Goal: Communication & Community: Answer question/provide support

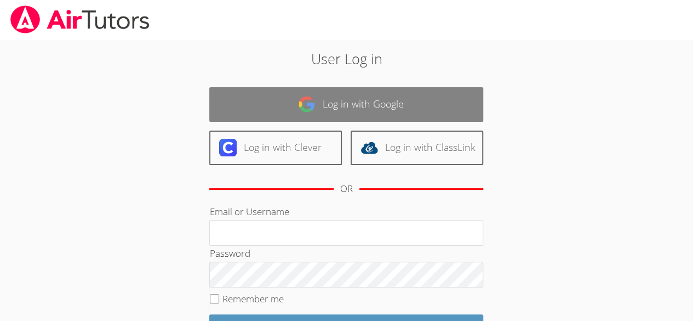
click at [373, 109] on link "Log in with Google" at bounding box center [346, 104] width 274 height 35
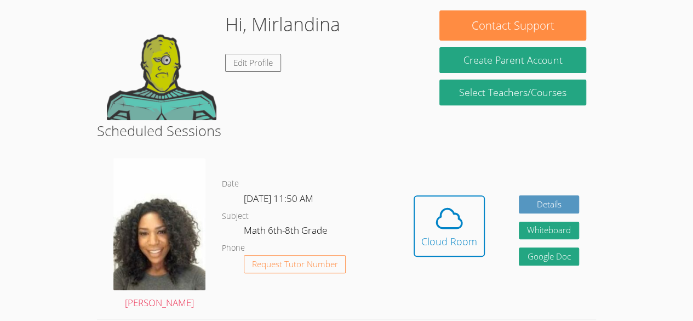
scroll to position [174, 0]
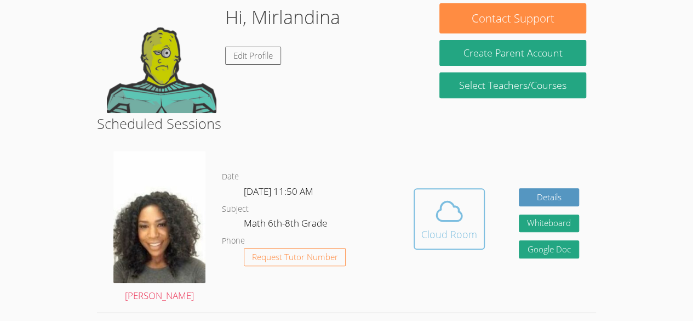
click at [452, 218] on icon at bounding box center [449, 211] width 31 height 31
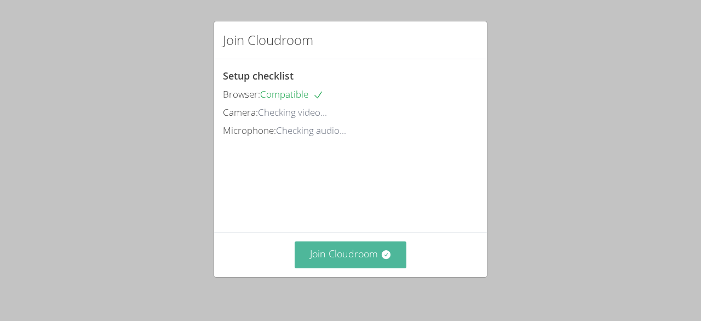
click at [367, 256] on button "Join Cloudroom" at bounding box center [351, 254] width 112 height 27
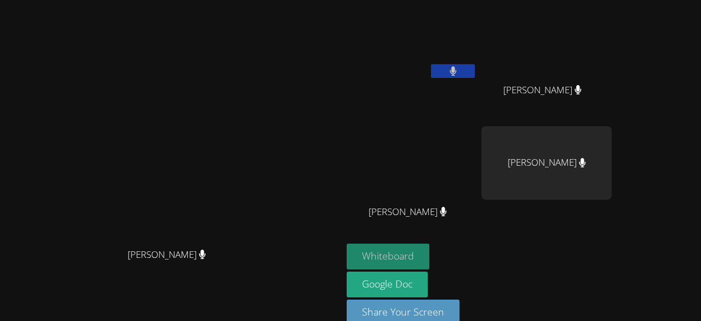
click at [430, 266] on button "Whiteboard" at bounding box center [388, 256] width 83 height 26
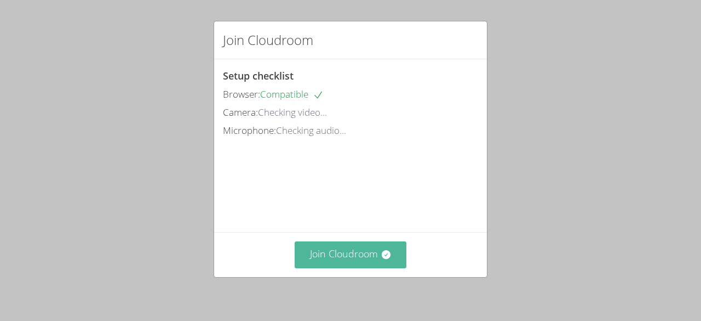
click at [384, 255] on icon at bounding box center [385, 254] width 9 height 9
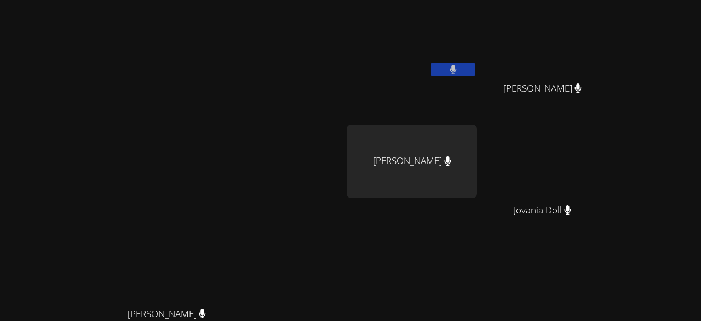
scroll to position [1, 0]
click at [592, 181] on video at bounding box center [547, 161] width 130 height 73
click at [572, 211] on span "Jovania Doll" at bounding box center [543, 211] width 58 height 16
click at [572, 214] on icon at bounding box center [567, 209] width 7 height 9
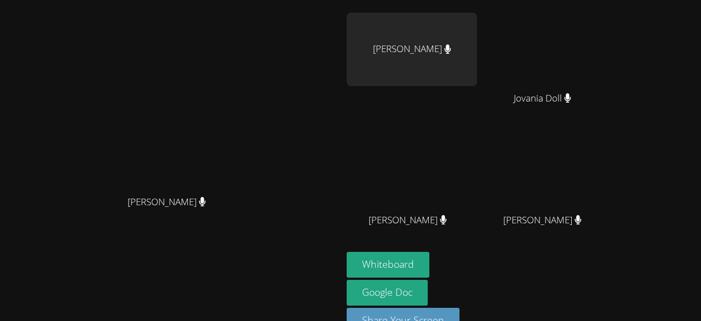
scroll to position [118, 0]
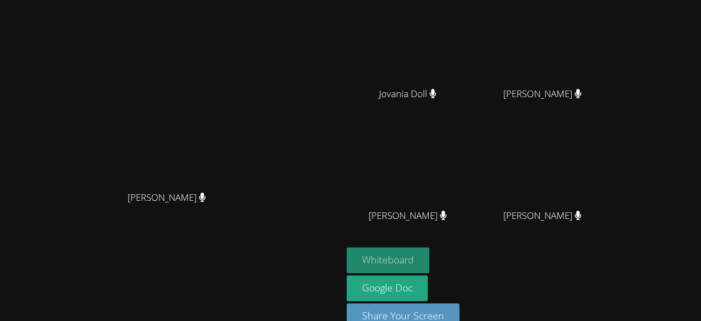
click at [430, 250] on button "Whiteboard" at bounding box center [388, 260] width 83 height 26
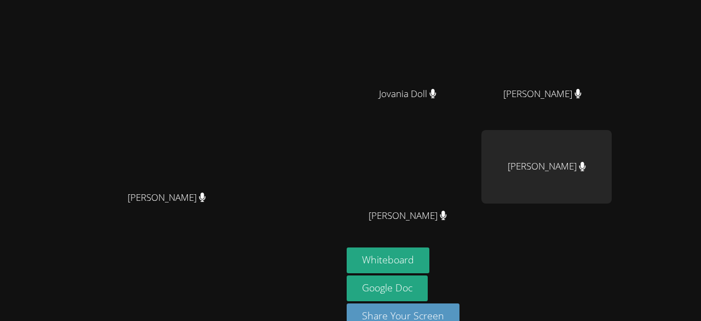
click at [447, 221] on span "Lehama Macenat" at bounding box center [408, 216] width 78 height 16
click at [477, 216] on div "Lehama Macenat" at bounding box center [412, 225] width 130 height 44
click at [477, 175] on video at bounding box center [412, 166] width 130 height 73
click at [472, 176] on video at bounding box center [412, 166] width 130 height 73
click at [459, 173] on video at bounding box center [412, 166] width 130 height 73
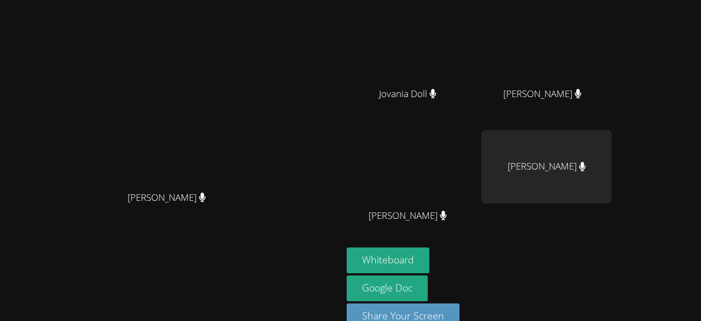
click at [450, 178] on video at bounding box center [412, 166] width 130 height 73
click at [457, 172] on video at bounding box center [412, 166] width 130 height 73
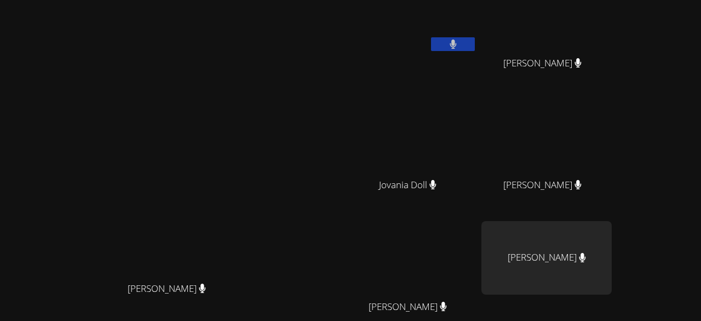
scroll to position [0, 0]
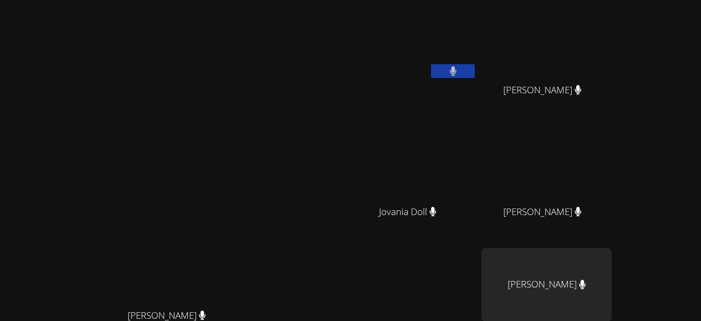
click at [447, 58] on video at bounding box center [412, 40] width 130 height 73
click at [477, 39] on video at bounding box center [412, 40] width 130 height 73
click at [477, 165] on video at bounding box center [412, 162] width 130 height 73
click at [477, 163] on video at bounding box center [412, 162] width 130 height 73
click at [476, 162] on video at bounding box center [412, 162] width 130 height 73
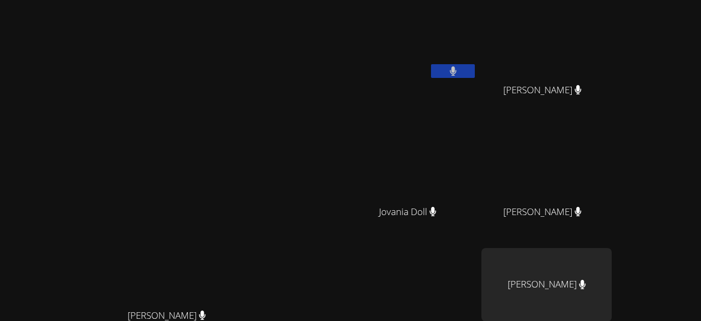
click at [472, 161] on video at bounding box center [412, 162] width 130 height 73
click at [470, 157] on video at bounding box center [412, 162] width 130 height 73
click at [469, 157] on video at bounding box center [412, 162] width 130 height 73
click at [470, 151] on video at bounding box center [412, 162] width 130 height 73
click at [606, 59] on video at bounding box center [547, 40] width 130 height 73
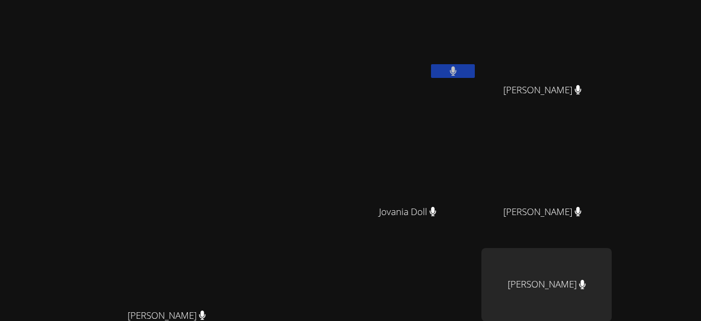
click at [588, 67] on video at bounding box center [547, 40] width 130 height 73
click at [599, 66] on video at bounding box center [547, 40] width 130 height 73
click at [596, 67] on video at bounding box center [547, 40] width 130 height 73
click at [598, 66] on video at bounding box center [547, 40] width 130 height 73
click at [598, 70] on video at bounding box center [547, 40] width 130 height 73
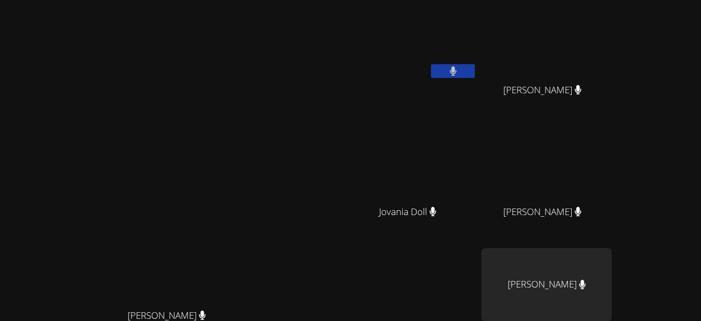
click at [477, 197] on video at bounding box center [412, 162] width 130 height 73
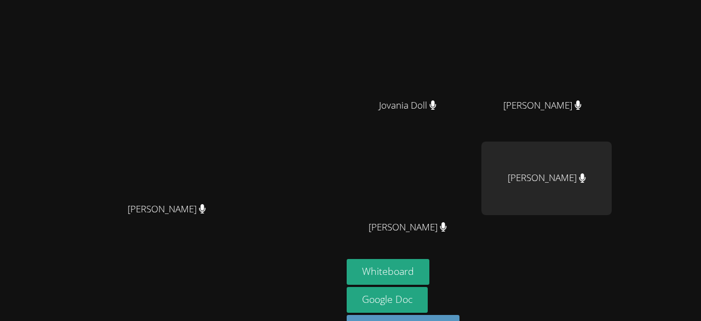
scroll to position [107, 0]
click at [477, 162] on video at bounding box center [412, 177] width 130 height 73
click at [455, 209] on video at bounding box center [412, 177] width 130 height 73
click at [450, 212] on video at bounding box center [412, 177] width 130 height 73
click at [453, 213] on video at bounding box center [412, 177] width 130 height 73
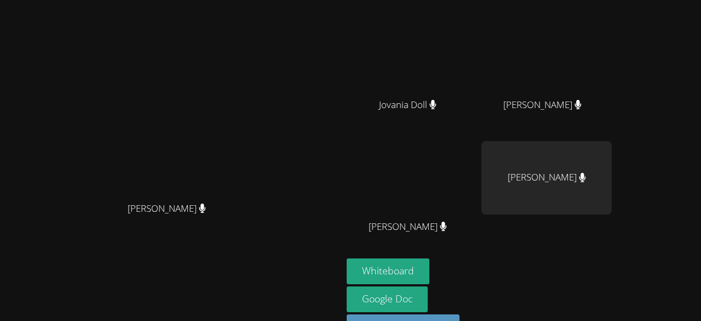
click at [447, 229] on span "Lehama Macenat" at bounding box center [408, 227] width 78 height 16
click at [447, 230] on span "Lehama Macenat" at bounding box center [408, 227] width 78 height 16
click at [447, 228] on span "Lehama Macenat" at bounding box center [408, 227] width 78 height 16
click at [447, 221] on span "Lehama Macenat" at bounding box center [408, 227] width 78 height 16
click at [477, 212] on video at bounding box center [412, 177] width 130 height 73
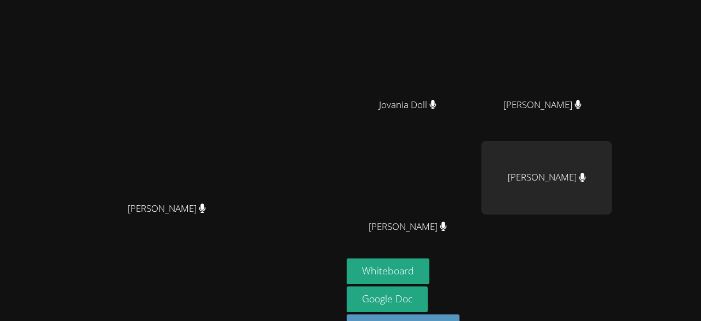
click at [477, 213] on video at bounding box center [412, 177] width 130 height 73
click at [477, 209] on video at bounding box center [412, 177] width 130 height 73
click at [477, 201] on video at bounding box center [412, 177] width 130 height 73
click at [593, 178] on div "Edendz Joseph" at bounding box center [547, 177] width 130 height 73
click at [612, 60] on video at bounding box center [547, 55] width 130 height 73
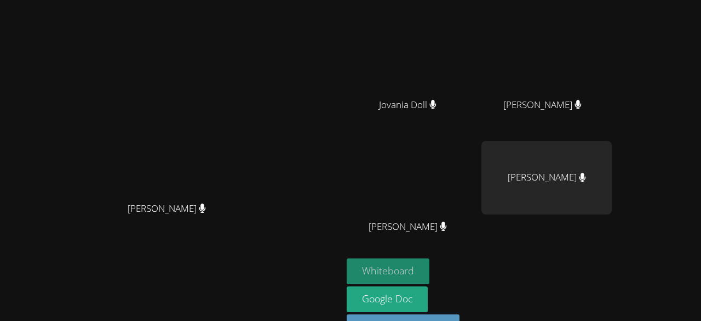
click at [430, 268] on button "Whiteboard" at bounding box center [388, 271] width 83 height 26
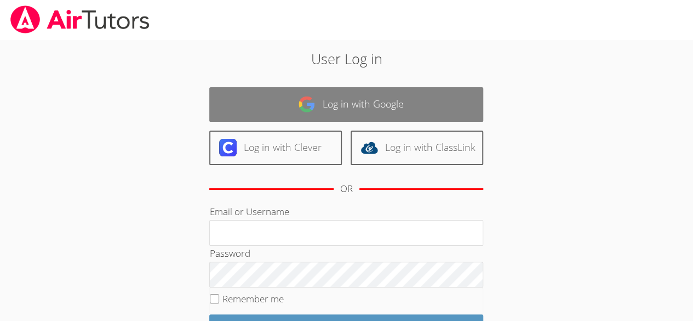
click at [282, 96] on link "Log in with Google" at bounding box center [346, 104] width 274 height 35
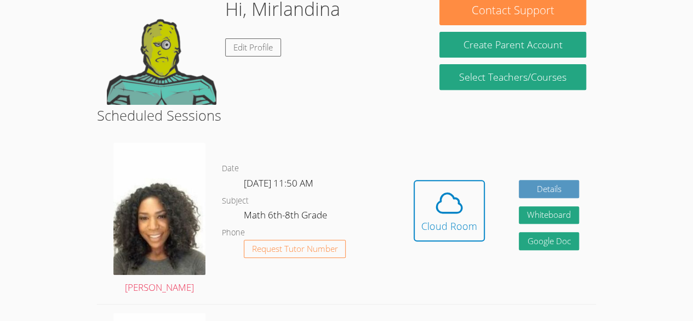
scroll to position [194, 0]
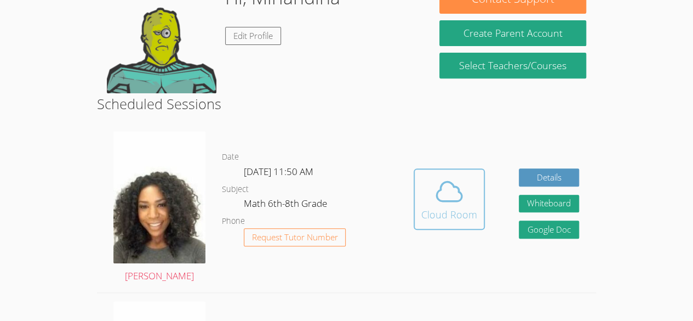
click at [435, 197] on icon at bounding box center [449, 191] width 31 height 31
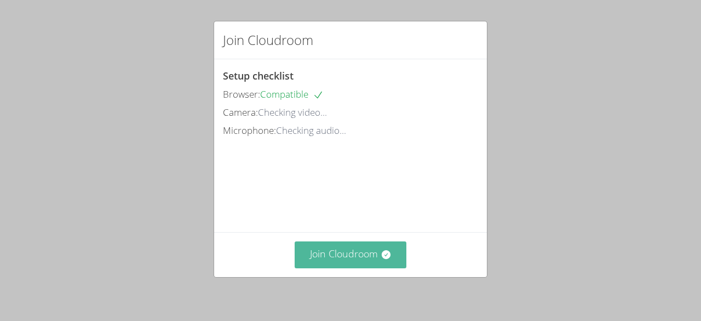
click at [373, 263] on button "Join Cloudroom" at bounding box center [351, 254] width 112 height 27
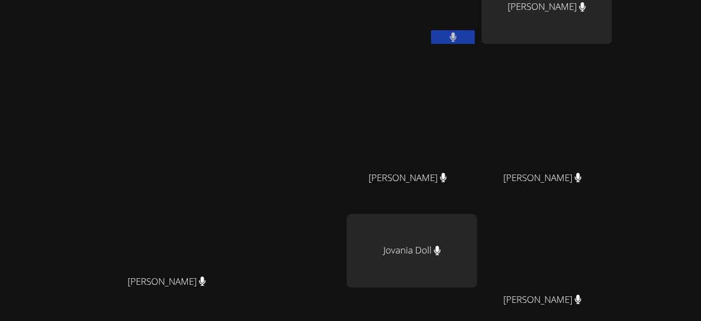
scroll to position [140, 0]
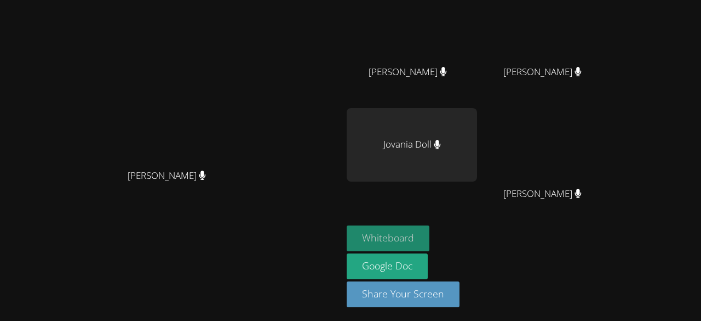
click at [430, 230] on button "Whiteboard" at bounding box center [388, 238] width 83 height 26
